Goal: Navigation & Orientation: Understand site structure

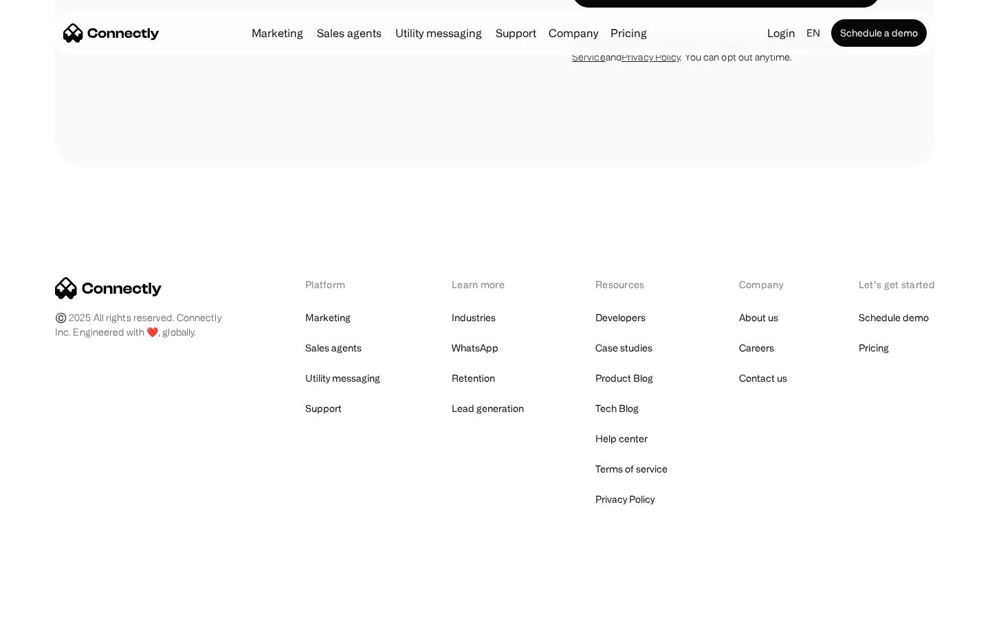
scroll to position [4226, 0]
